Goal: Information Seeking & Learning: Learn about a topic

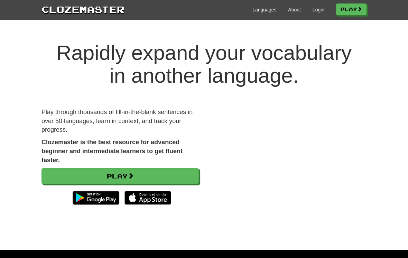
click at [312, 8] on link "Login" at bounding box center [318, 9] width 12 height 7
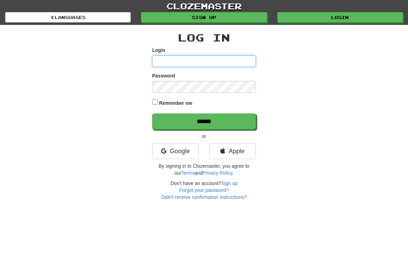
type input "**********"
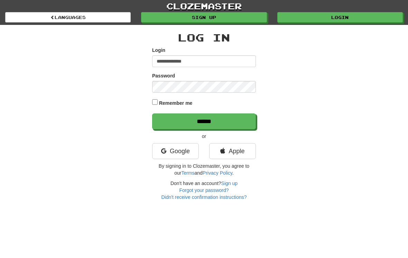
click at [204, 121] on input "******" at bounding box center [204, 121] width 104 height 16
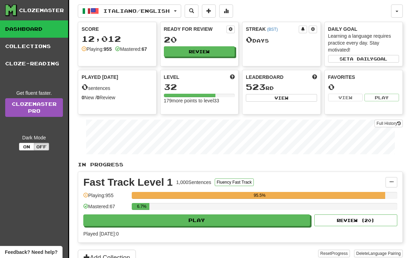
click at [187, 225] on button "Play" at bounding box center [196, 220] width 227 height 12
select select "**"
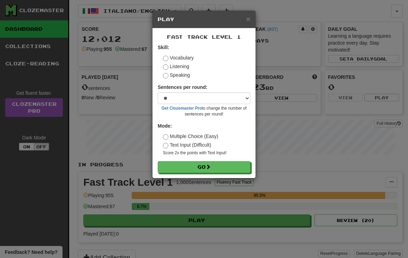
click at [201, 168] on button "Go" at bounding box center [204, 167] width 93 height 12
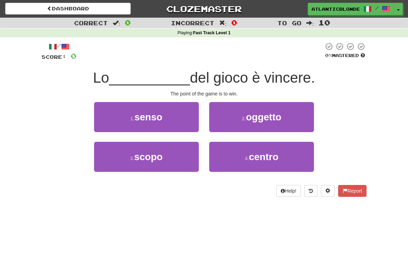
click at [157, 158] on span "scopo" at bounding box center [148, 156] width 28 height 11
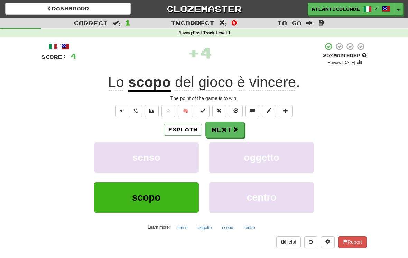
click at [220, 132] on button "Next" at bounding box center [224, 130] width 39 height 16
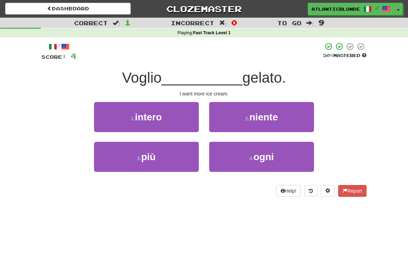
click at [155, 162] on button "3 . più" at bounding box center [146, 157] width 105 height 30
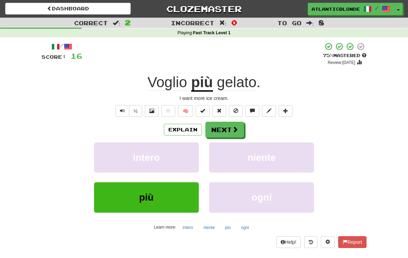
click at [222, 131] on button "Next" at bounding box center [224, 130] width 39 height 16
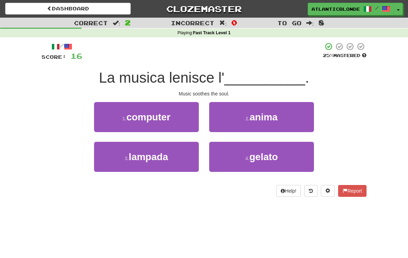
click at [250, 123] on button "2 . anima" at bounding box center [261, 117] width 105 height 30
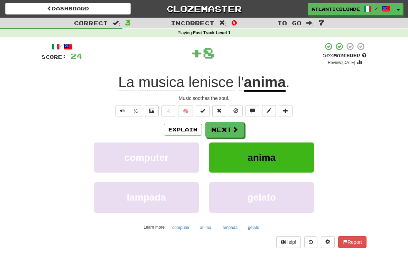
click at [218, 133] on button "Next" at bounding box center [224, 130] width 39 height 16
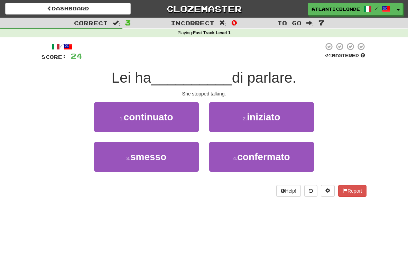
click at [252, 160] on span "confermato" at bounding box center [263, 156] width 53 height 11
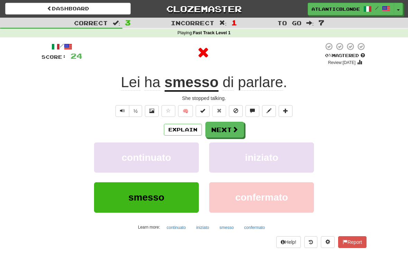
click at [221, 128] on button "Next" at bounding box center [224, 130] width 39 height 16
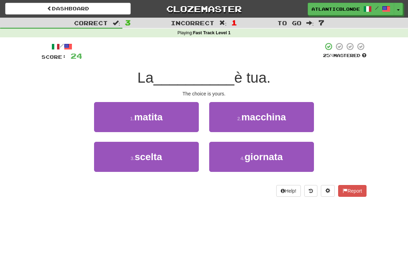
click at [148, 159] on span "scelta" at bounding box center [147, 156] width 27 height 11
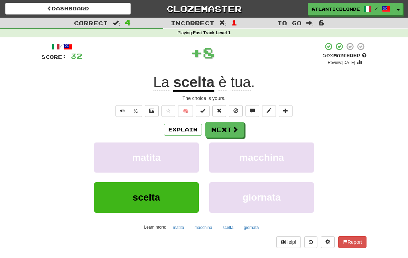
click at [222, 133] on button "Next" at bounding box center [224, 130] width 39 height 16
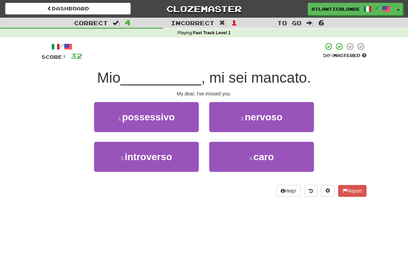
click at [245, 158] on button "4 . caro" at bounding box center [261, 157] width 105 height 30
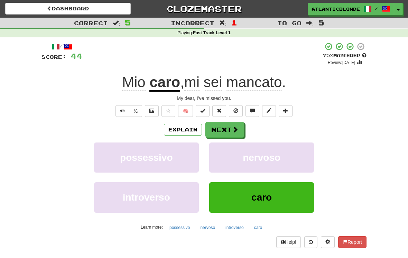
click at [219, 135] on button "Next" at bounding box center [224, 130] width 39 height 16
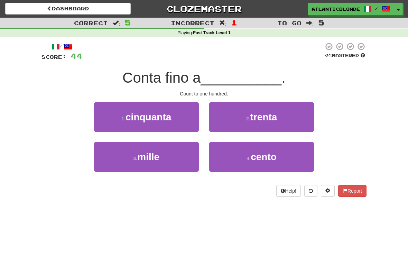
click at [246, 161] on button "4 . cento" at bounding box center [261, 157] width 105 height 30
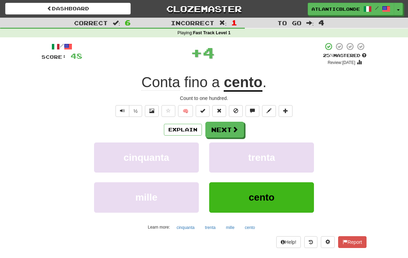
click at [219, 132] on button "Next" at bounding box center [224, 130] width 39 height 16
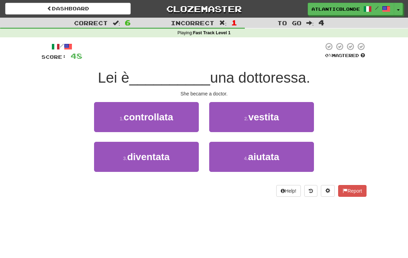
click at [244, 116] on small "2 ." at bounding box center [246, 119] width 4 height 6
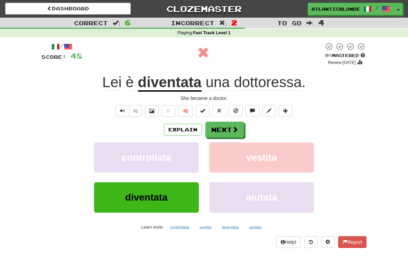
click at [220, 129] on button "Next" at bounding box center [224, 130] width 39 height 16
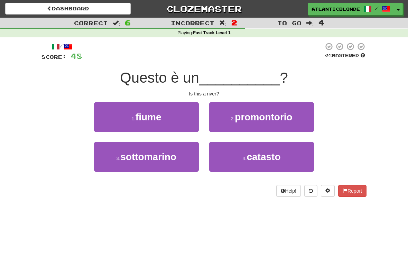
click at [138, 118] on span "fiume" at bounding box center [148, 117] width 26 height 11
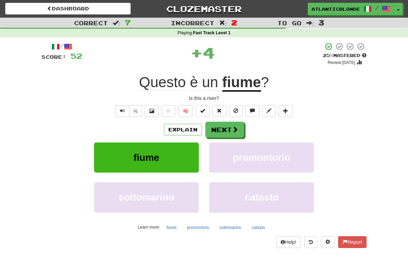
click at [219, 130] on button "Next" at bounding box center [224, 130] width 39 height 16
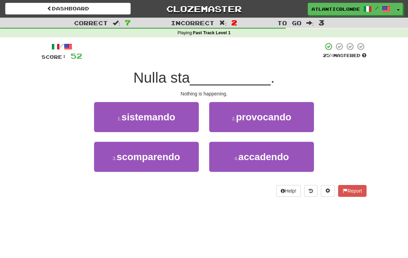
click at [238, 160] on small "4 ." at bounding box center [236, 158] width 4 height 6
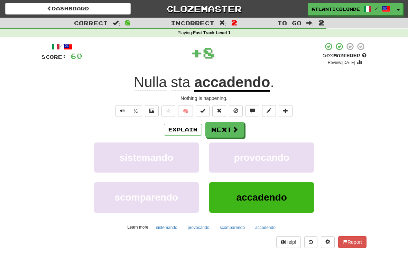
click at [220, 133] on button "Next" at bounding box center [224, 130] width 39 height 16
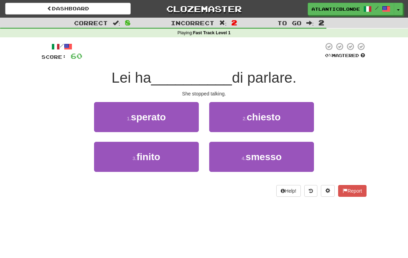
click at [240, 159] on button "4 . smesso" at bounding box center [261, 157] width 105 height 30
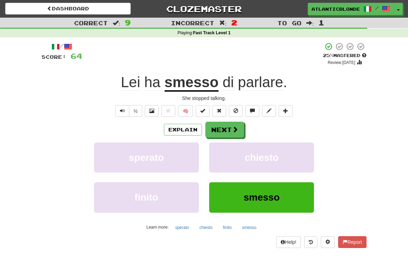
click at [222, 132] on button "Next" at bounding box center [224, 130] width 39 height 16
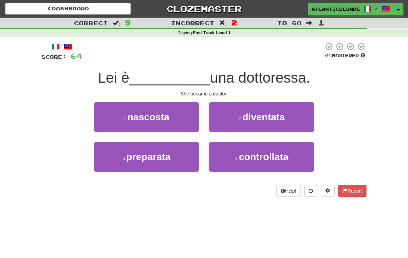
click at [129, 118] on span "nascosta" at bounding box center [148, 117] width 42 height 11
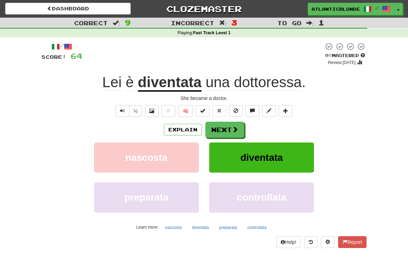
click at [222, 129] on button "Next" at bounding box center [224, 130] width 39 height 16
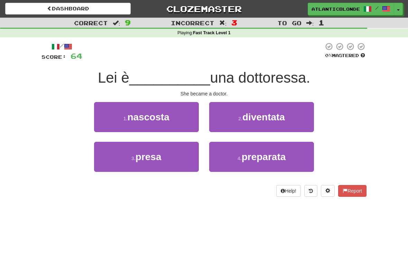
click at [245, 116] on span "diventata" at bounding box center [263, 117] width 42 height 11
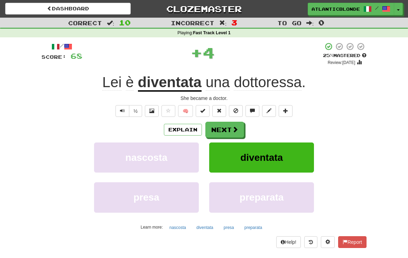
click at [221, 128] on button "Next" at bounding box center [224, 130] width 39 height 16
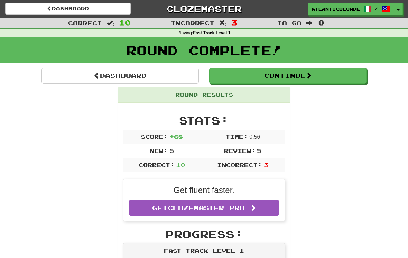
click at [256, 75] on button "Continue" at bounding box center [287, 76] width 157 height 16
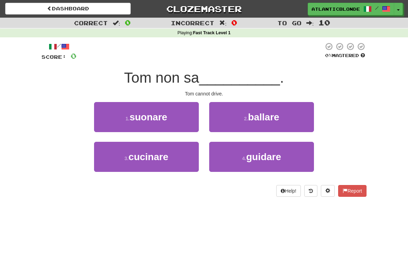
click at [249, 162] on button "4 . guidare" at bounding box center [261, 157] width 105 height 30
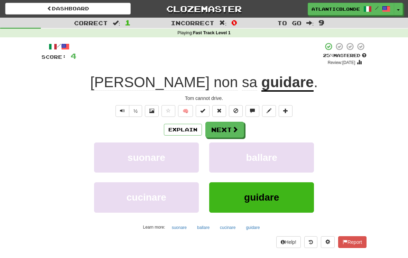
click at [225, 133] on button "Next" at bounding box center [224, 130] width 39 height 16
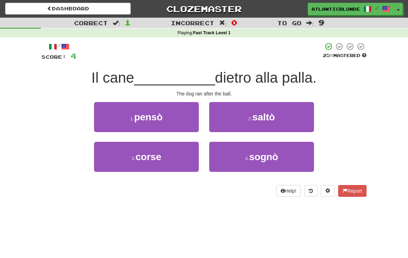
click at [143, 156] on span "corse" at bounding box center [148, 156] width 26 height 11
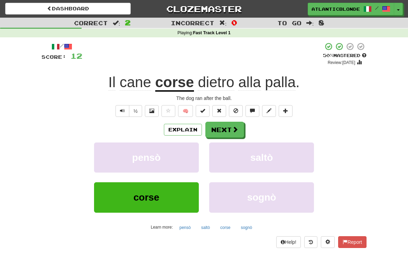
click at [219, 132] on button "Next" at bounding box center [224, 130] width 39 height 16
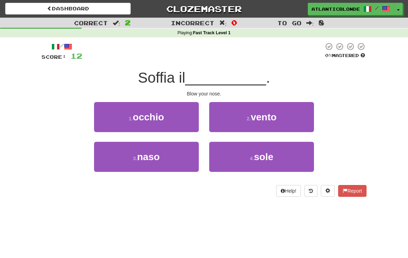
click at [138, 159] on span "naso" at bounding box center [148, 156] width 22 height 11
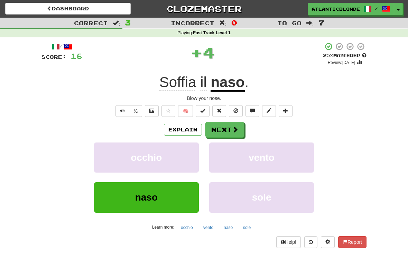
click at [221, 129] on button "Next" at bounding box center [224, 130] width 39 height 16
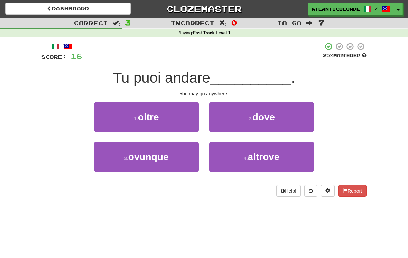
click at [136, 164] on button "3 . ovunque" at bounding box center [146, 157] width 105 height 30
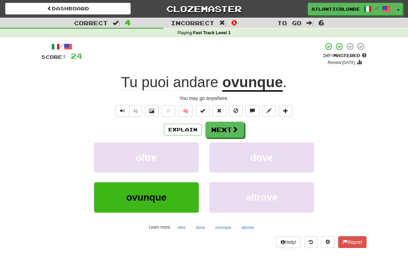
click at [225, 129] on button "Next" at bounding box center [224, 130] width 39 height 16
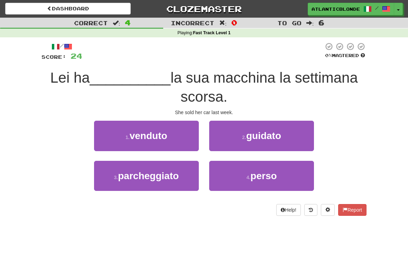
click at [136, 133] on span "venduto" at bounding box center [149, 135] width 38 height 11
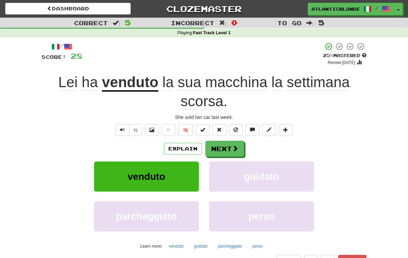
click at [220, 145] on button "Next" at bounding box center [224, 149] width 39 height 16
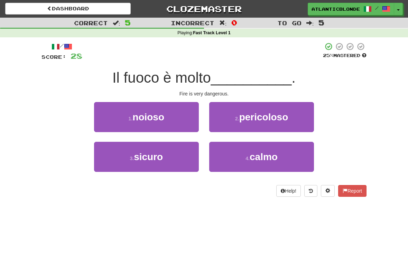
click at [244, 120] on span "pericoloso" at bounding box center [263, 117] width 49 height 11
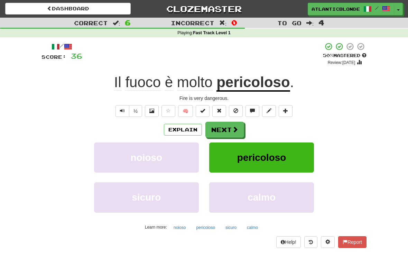
click at [218, 127] on button "Next" at bounding box center [224, 130] width 39 height 16
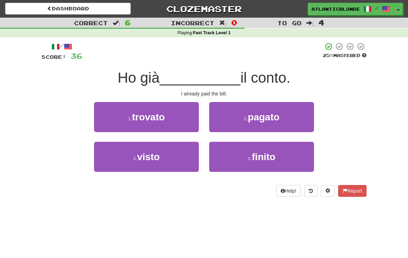
click at [255, 120] on span "pagato" at bounding box center [264, 117] width 32 height 11
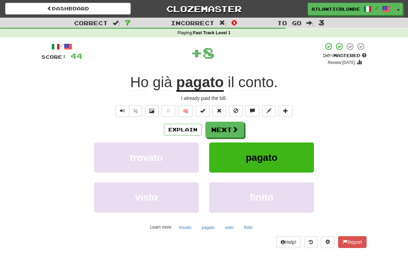
click at [226, 132] on button "Next" at bounding box center [224, 130] width 39 height 16
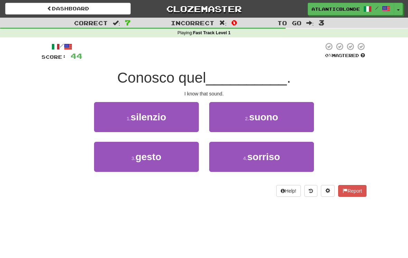
click at [245, 120] on small "2 ." at bounding box center [247, 119] width 4 height 6
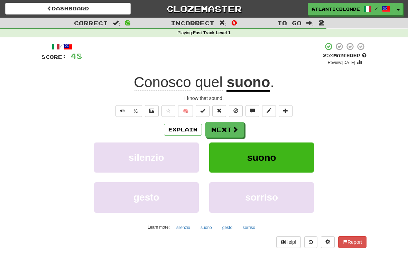
click at [221, 130] on button "Next" at bounding box center [224, 130] width 39 height 16
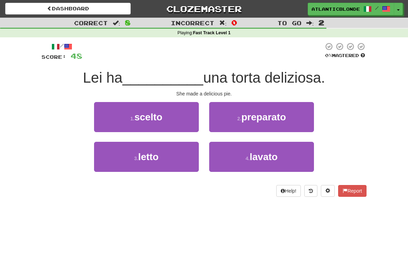
click at [247, 118] on span "preparato" at bounding box center [263, 117] width 45 height 11
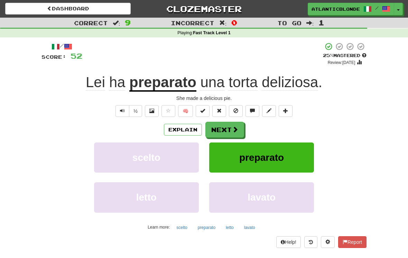
click at [226, 129] on button "Next" at bounding box center [224, 130] width 39 height 16
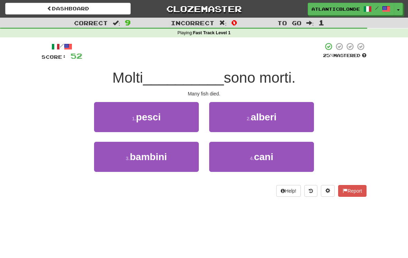
click at [138, 113] on span "pesci" at bounding box center [148, 117] width 25 height 11
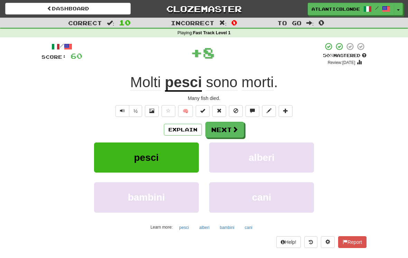
click at [228, 133] on button "Next" at bounding box center [224, 130] width 39 height 16
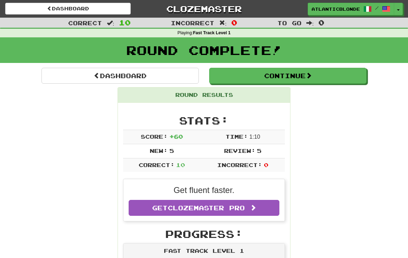
click at [260, 75] on button "Continue" at bounding box center [287, 76] width 157 height 16
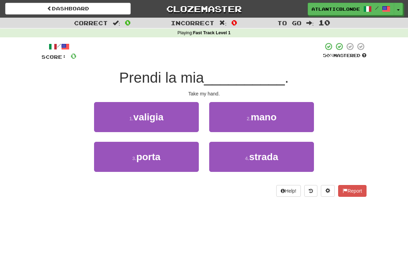
click at [245, 113] on button "2 . mano" at bounding box center [261, 117] width 105 height 30
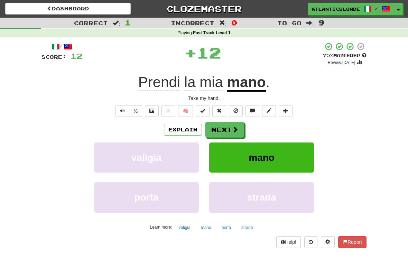
click at [221, 126] on button "Next" at bounding box center [224, 130] width 39 height 16
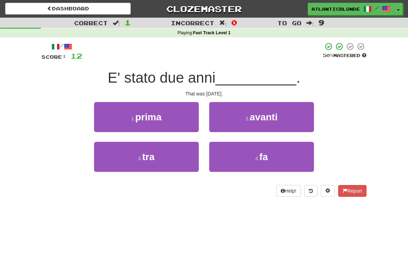
click at [252, 153] on button "4 . fa" at bounding box center [261, 157] width 105 height 30
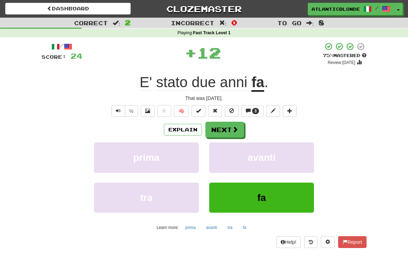
click at [225, 132] on button "Next" at bounding box center [224, 130] width 39 height 16
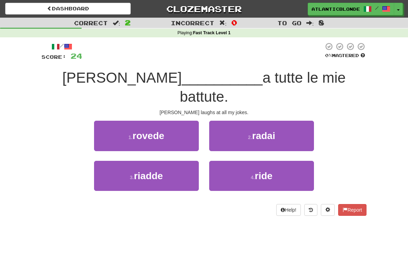
click at [252, 174] on small "4 ." at bounding box center [252, 177] width 4 height 6
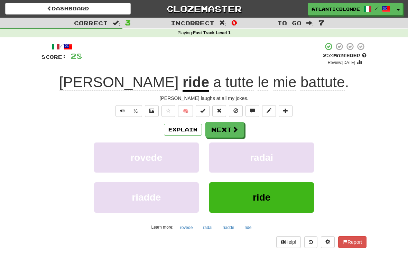
click at [224, 131] on button "Next" at bounding box center [224, 130] width 39 height 16
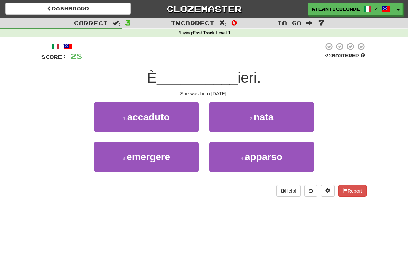
click at [245, 124] on button "2 . nata" at bounding box center [261, 117] width 105 height 30
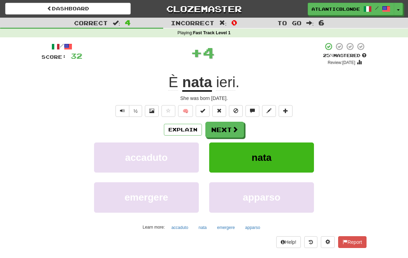
click at [223, 130] on button "Next" at bounding box center [224, 130] width 39 height 16
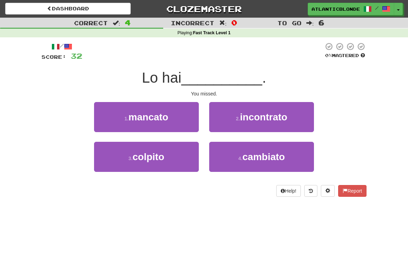
click at [140, 124] on button "1 . mancato" at bounding box center [146, 117] width 105 height 30
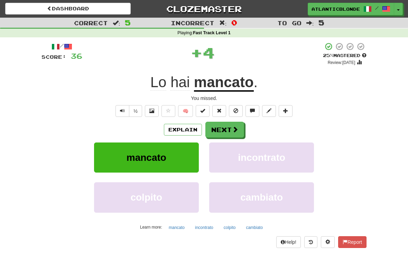
click at [227, 129] on button "Next" at bounding box center [224, 130] width 39 height 16
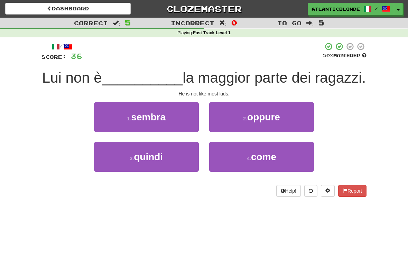
click at [146, 116] on span "sembra" at bounding box center [148, 117] width 35 height 11
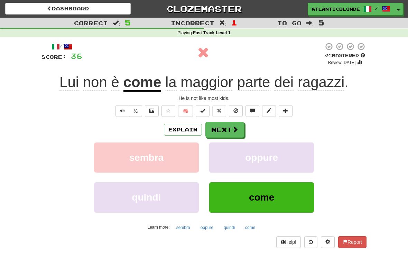
click at [226, 132] on button "Next" at bounding box center [224, 130] width 39 height 16
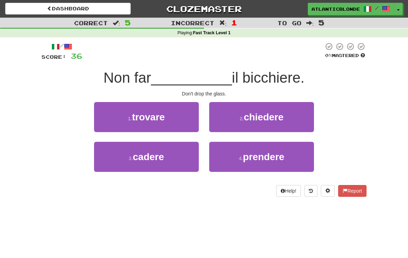
click at [140, 160] on span "cadere" at bounding box center [148, 156] width 31 height 11
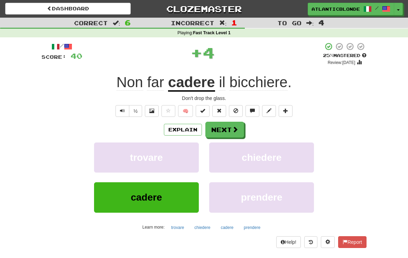
click at [220, 128] on button "Next" at bounding box center [224, 130] width 39 height 16
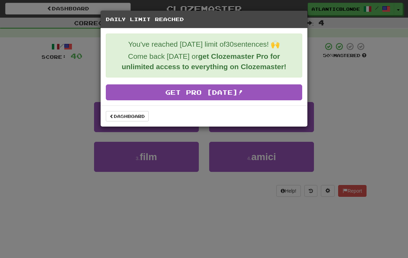
click at [130, 118] on link "Dashboard" at bounding box center [127, 116] width 43 height 10
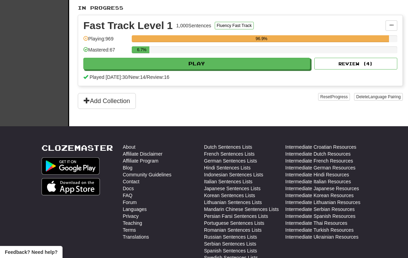
scroll to position [245, 0]
